Goal: Task Accomplishment & Management: Complete application form

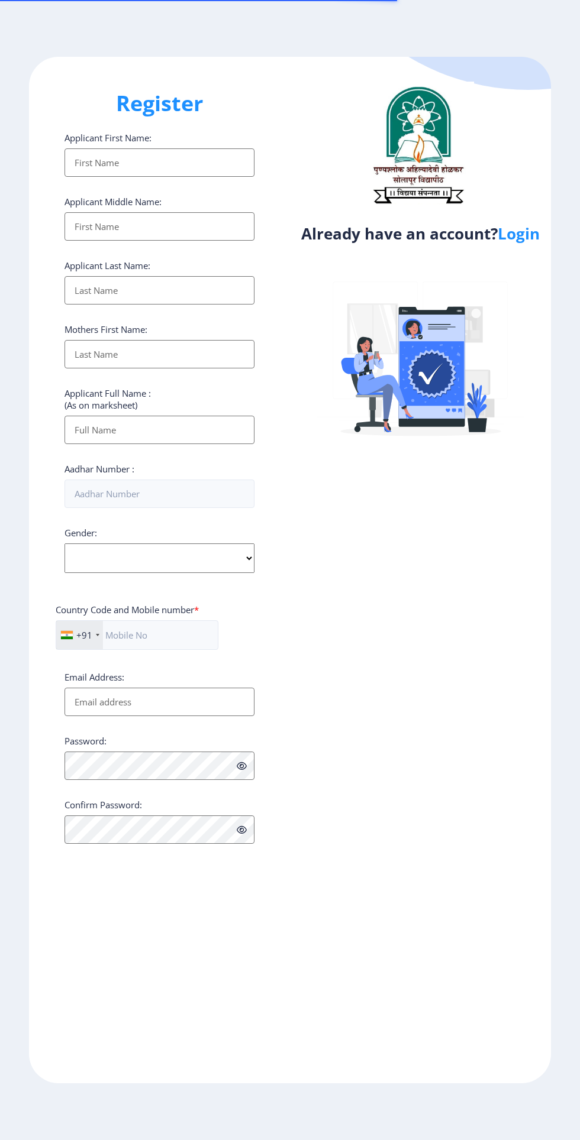
select select
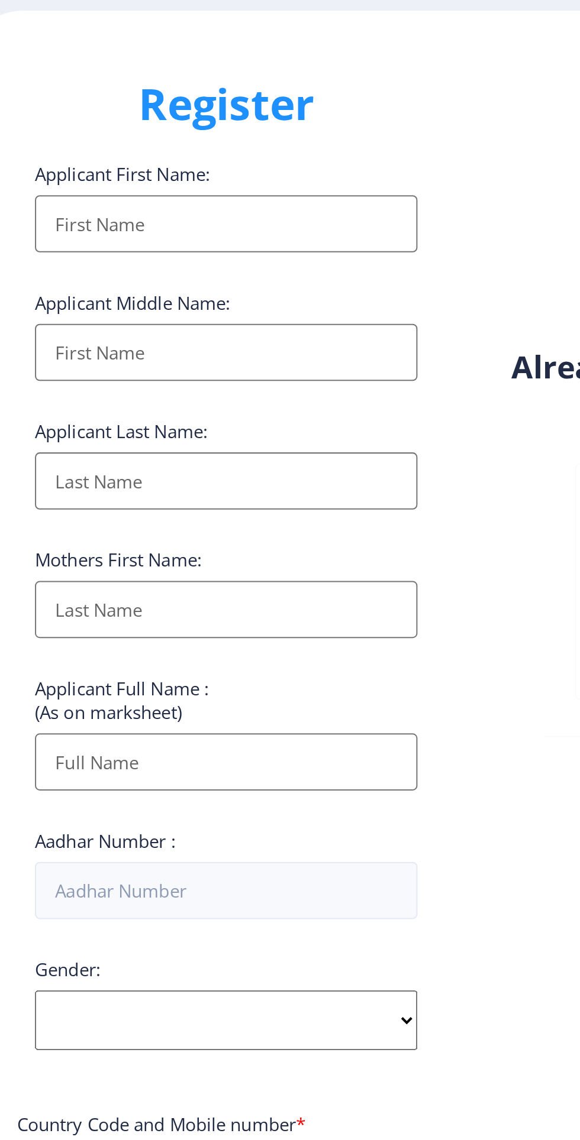
click at [109, 170] on input "Applicant First Name:" at bounding box center [159, 162] width 190 height 28
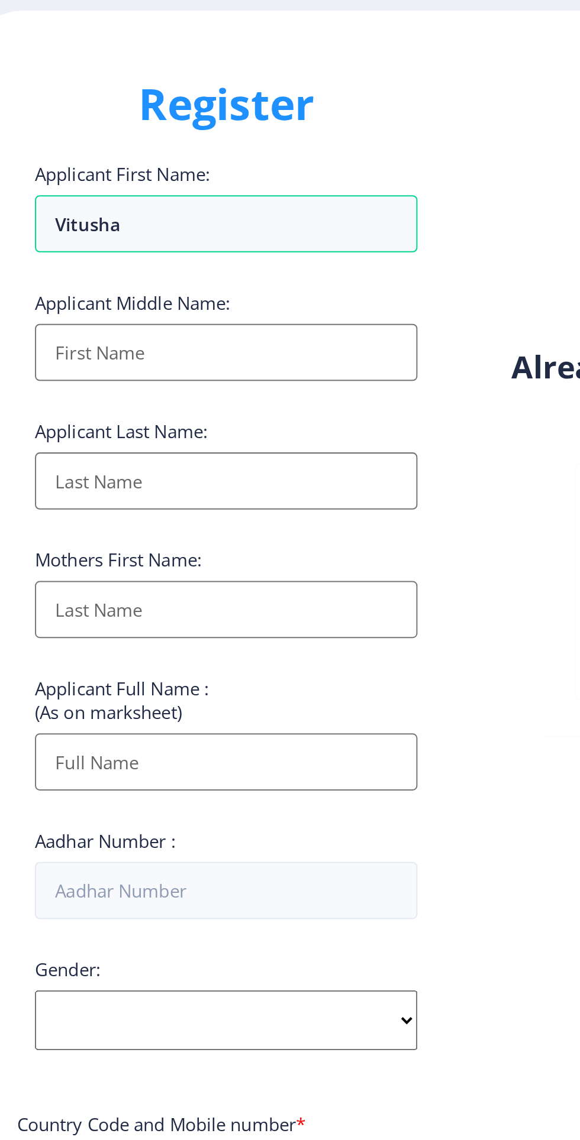
type input "Vitusha"
click at [92, 234] on input "Applicant First Name:" at bounding box center [159, 226] width 190 height 28
type input "Avinash"
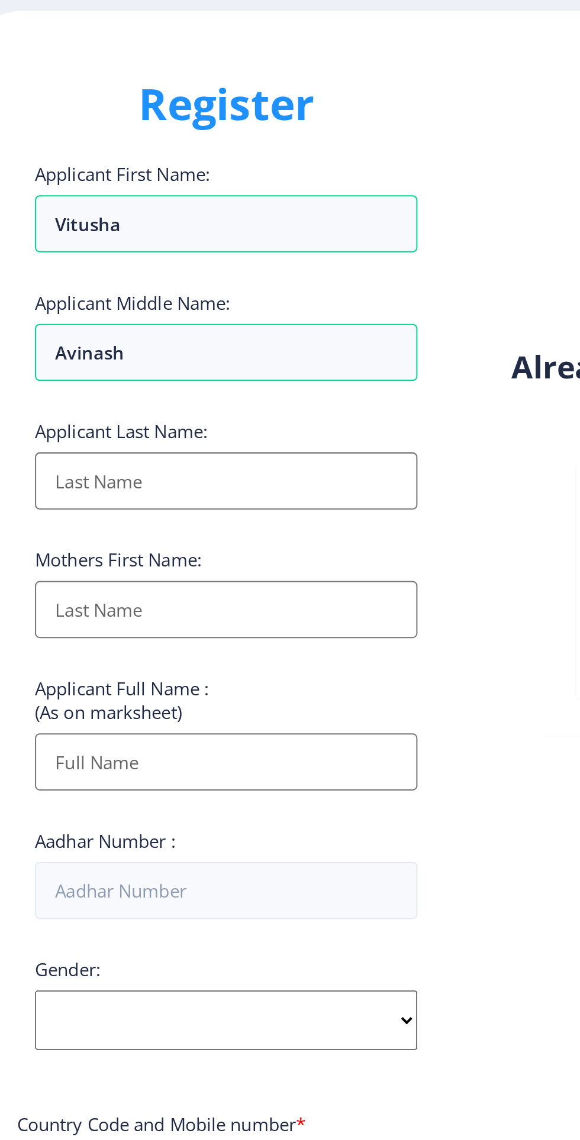
click at [92, 299] on input "Applicant First Name:" at bounding box center [159, 290] width 190 height 28
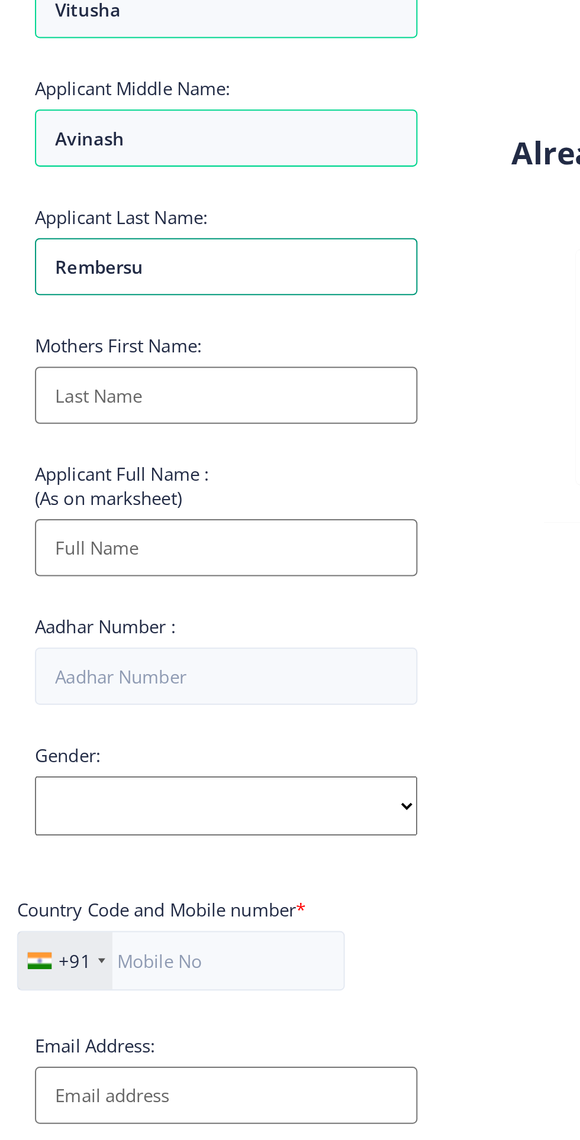
type input "Rembersu"
click at [89, 363] on input "Applicant First Name:" at bounding box center [159, 354] width 190 height 28
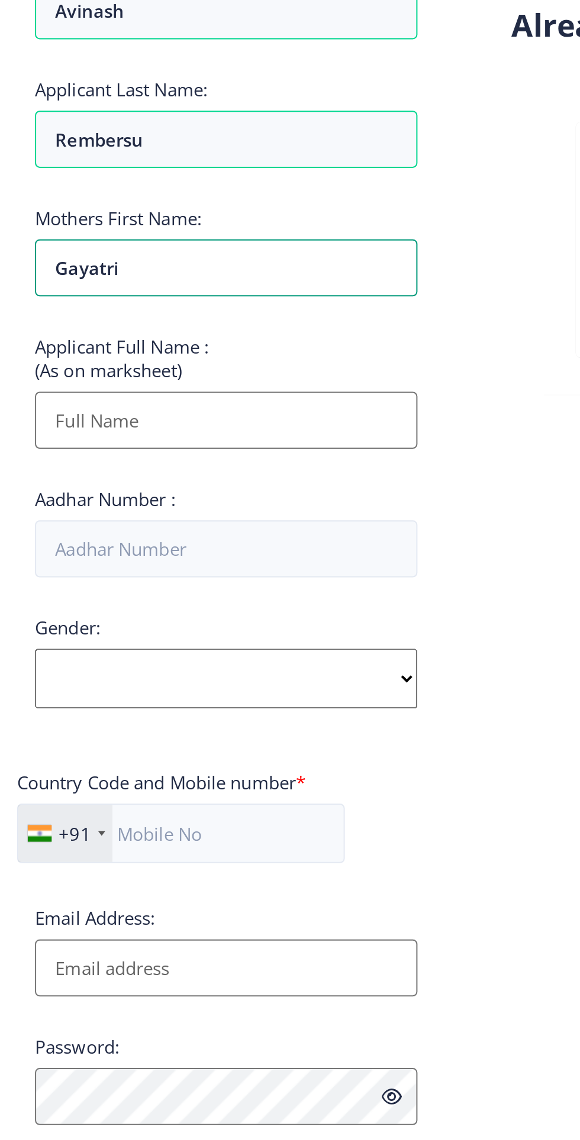
type input "Gayatri"
click at [94, 434] on input "Applicant First Name:" at bounding box center [159, 430] width 190 height 28
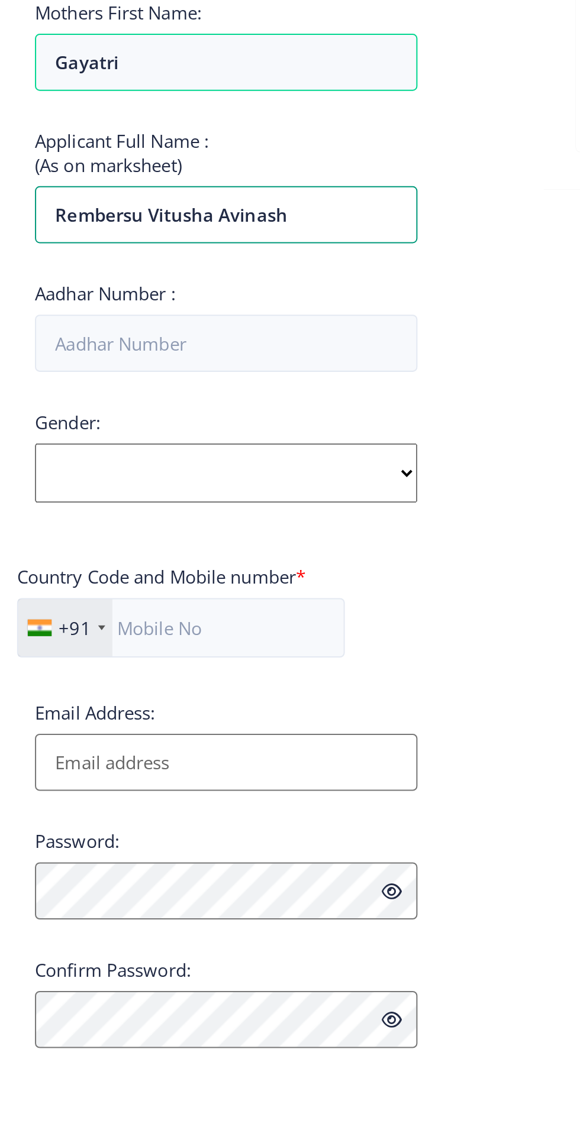
type input "Rembersu Vitusha Avinash"
click at [80, 503] on input "Aadhar Number :" at bounding box center [159, 494] width 190 height 28
paste input "393652193472"
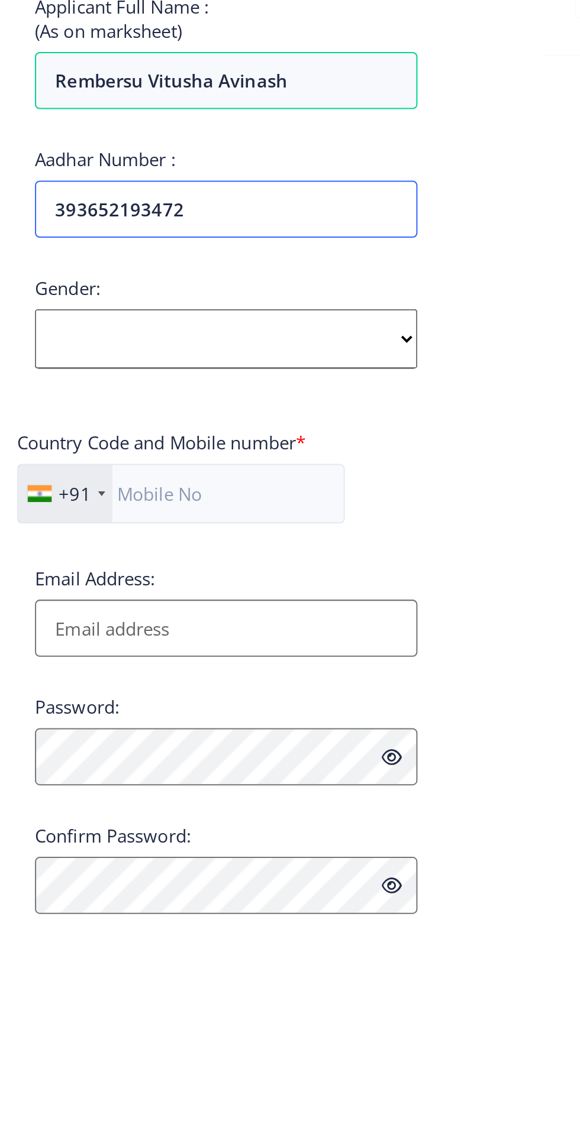
type input "393652193472"
click at [95, 561] on select "Select Gender [DEMOGRAPHIC_DATA] [DEMOGRAPHIC_DATA] Other" at bounding box center [159, 559] width 190 height 30
select select "[DEMOGRAPHIC_DATA]"
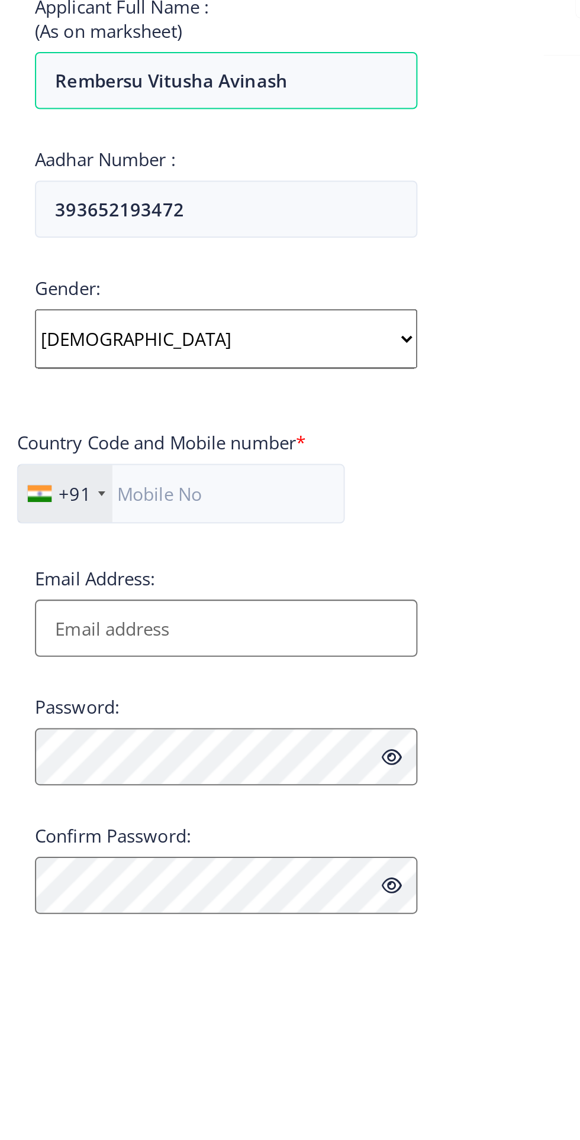
click at [64, 547] on select "Select Gender [DEMOGRAPHIC_DATA] [DEMOGRAPHIC_DATA] Other" at bounding box center [159, 559] width 190 height 30
click at [128, 638] on input "text" at bounding box center [137, 636] width 163 height 30
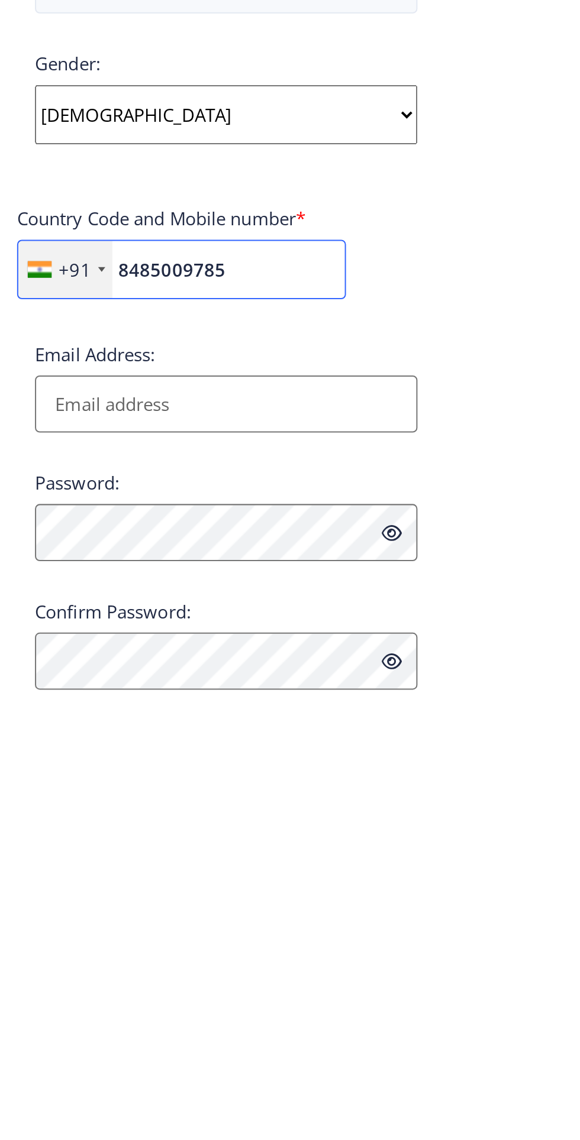
type input "8485009785"
click at [89, 709] on input "Email Address:" at bounding box center [159, 702] width 190 height 28
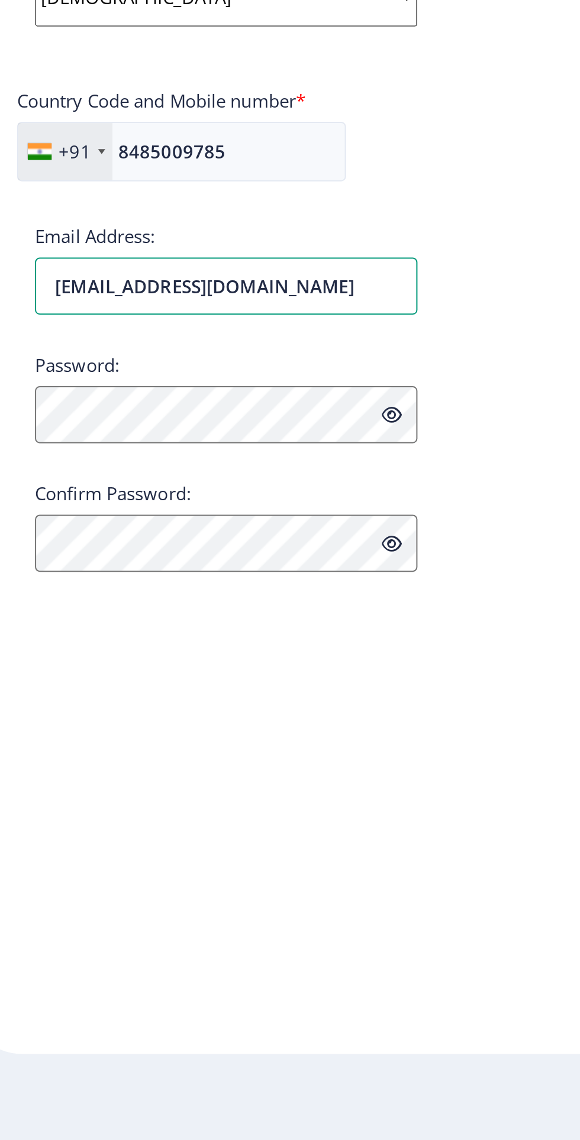
type input "[EMAIL_ADDRESS][DOMAIN_NAME]"
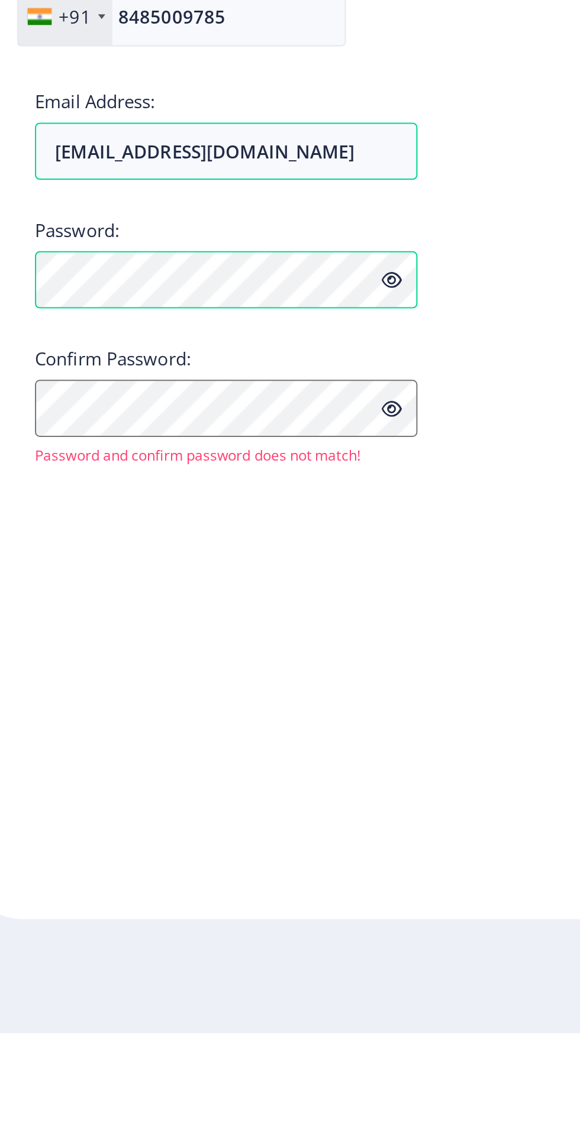
click at [244, 770] on icon at bounding box center [242, 766] width 10 height 9
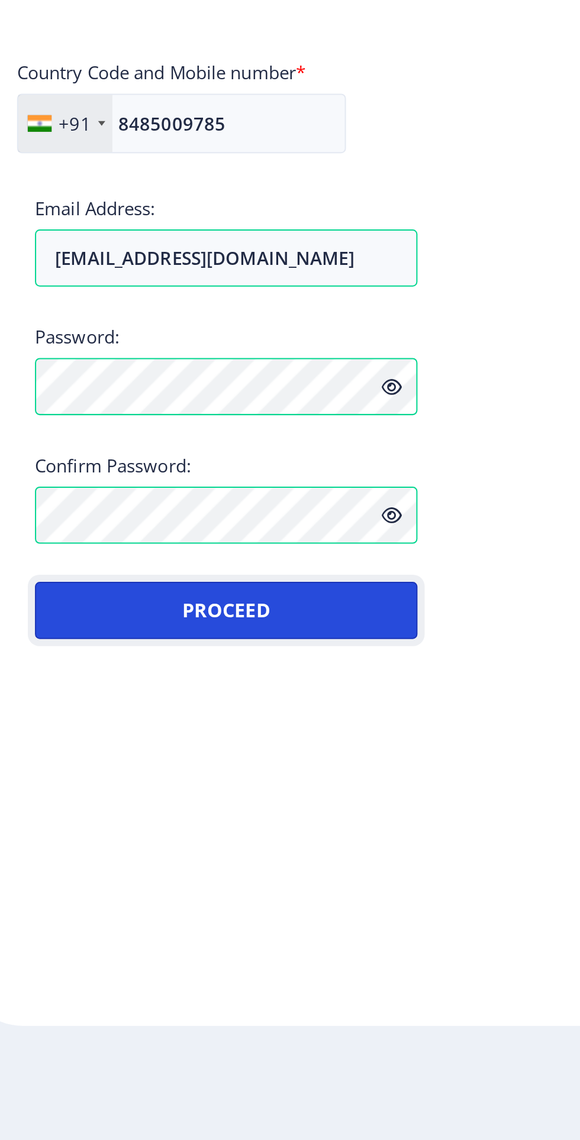
click at [95, 880] on button "Proceed" at bounding box center [159, 877] width 190 height 28
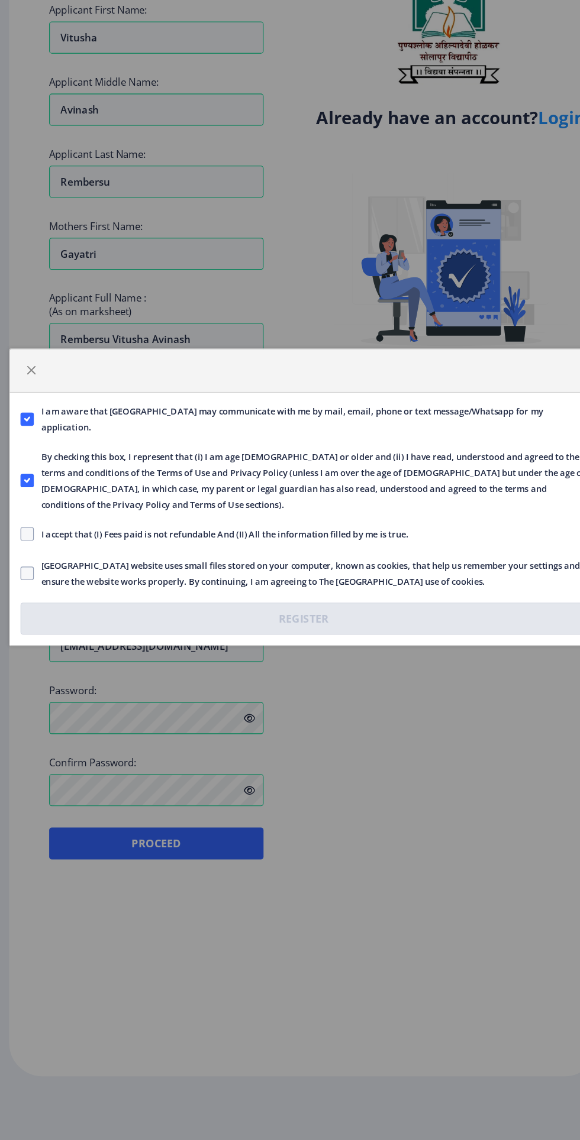
click at [45, 603] on span at bounding box center [45, 603] width 12 height 12
click at [40, 603] on input "I accept that (I) Fees paid is not refundable And (II) All the information fill…" at bounding box center [39, 603] width 1 height 1
checkbox input "true"
click at [50, 632] on span at bounding box center [45, 638] width 12 height 12
click at [40, 638] on input "[GEOGRAPHIC_DATA] website uses small files stored on your computer, known as co…" at bounding box center [39, 638] width 1 height 1
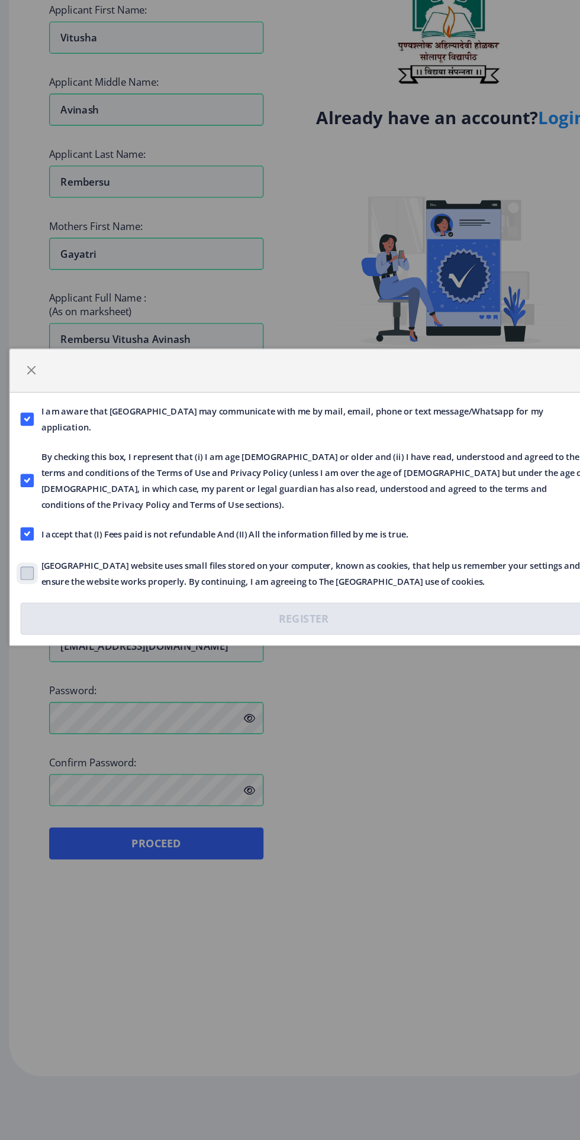
checkbox input "true"
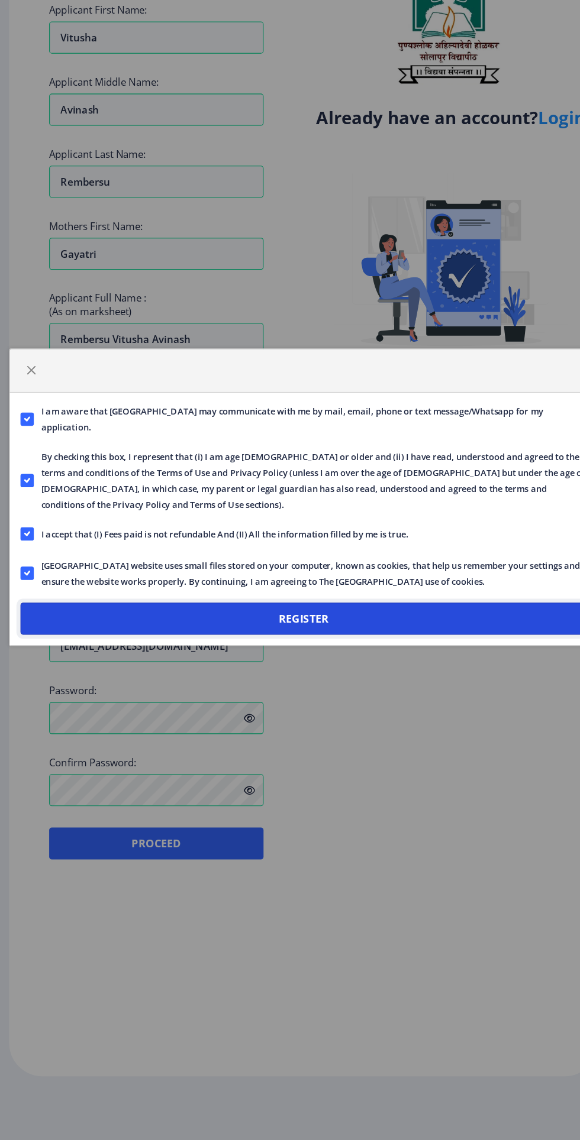
click at [98, 678] on button "Register" at bounding box center [290, 678] width 502 height 28
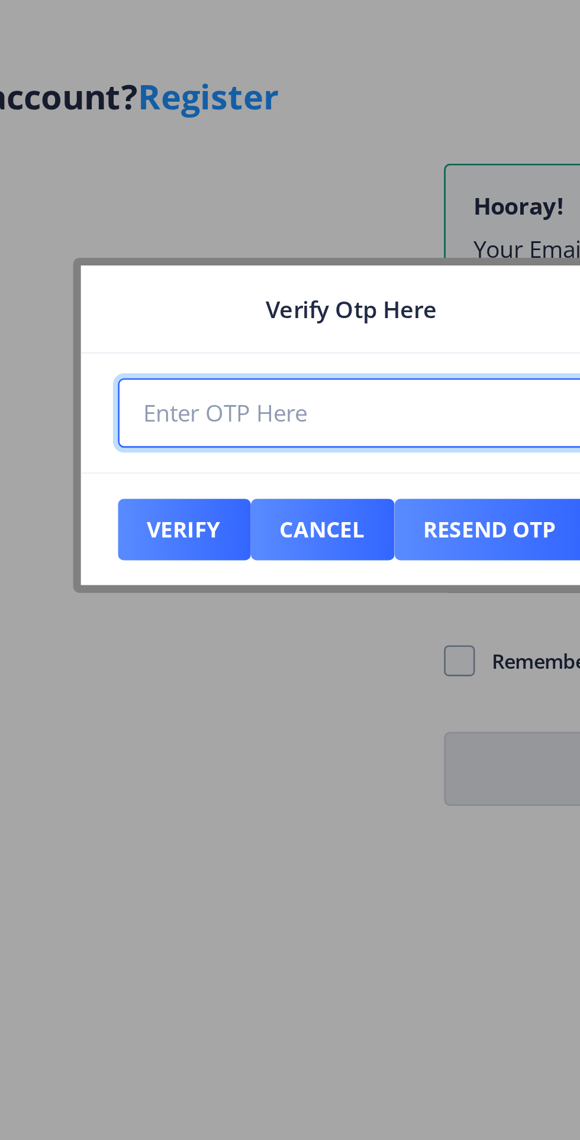
paste input "935053"
type input "935053"
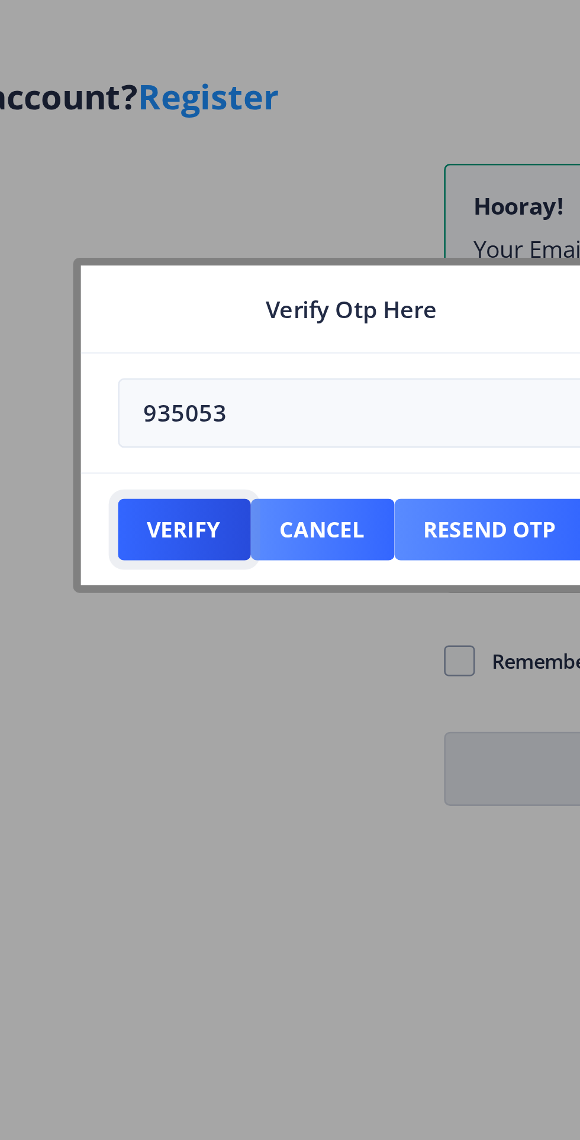
click at [218, 604] on button "Verify" at bounding box center [226, 602] width 51 height 24
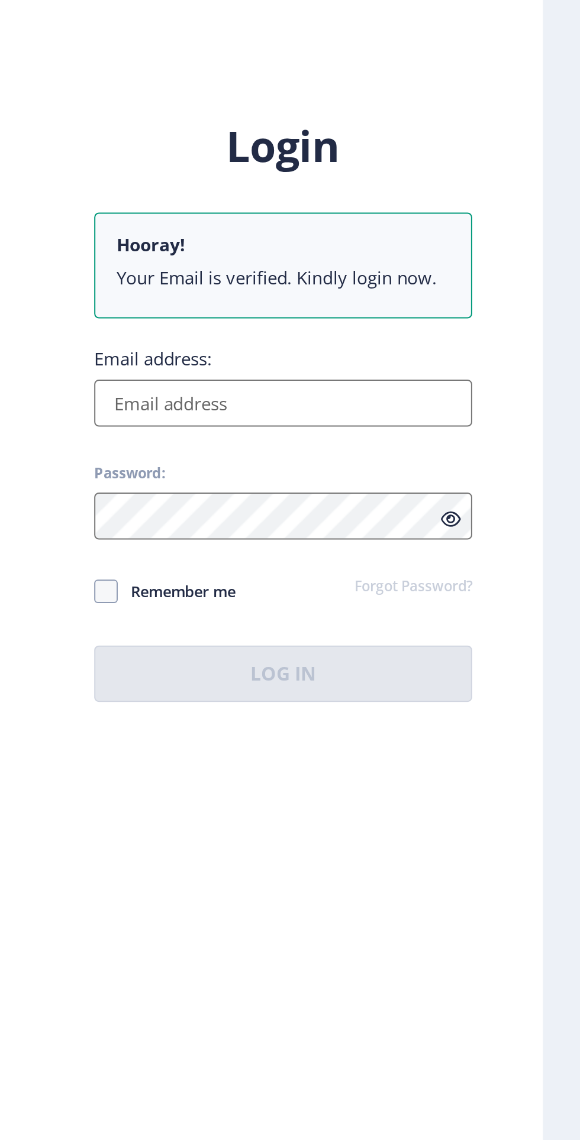
click at [350, 569] on input "Email address:" at bounding box center [420, 557] width 190 height 24
type input "[EMAIL_ADDRESS][DOMAIN_NAME]"
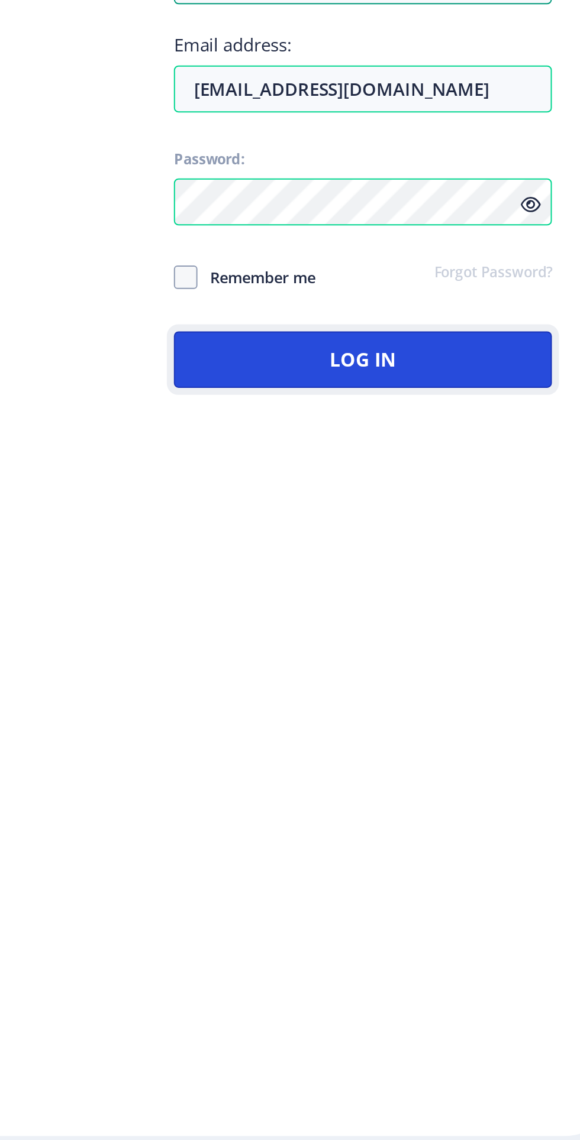
click at [367, 707] on button "Log In" at bounding box center [420, 693] width 190 height 28
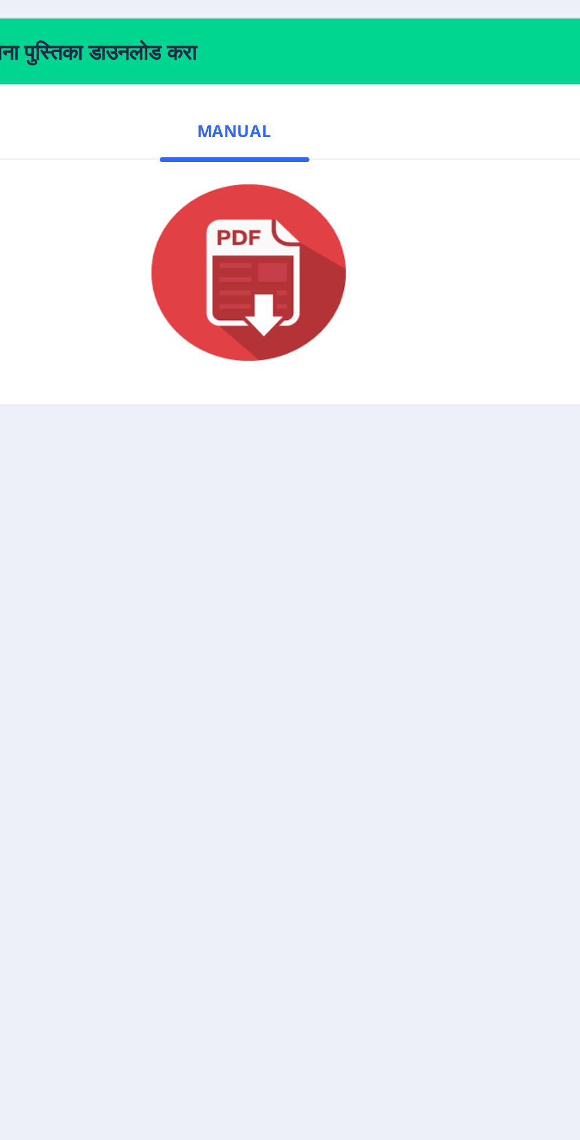
click at [314, 655] on img at bounding box center [306, 649] width 118 height 95
